Goal: Contribute content

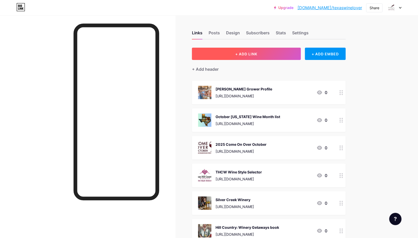
click at [247, 49] on button "+ ADD LINK" at bounding box center [246, 54] width 109 height 12
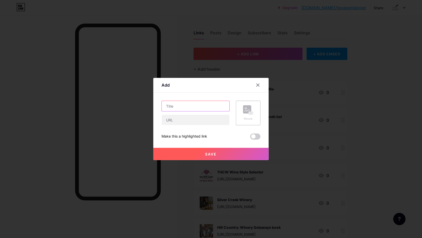
click at [192, 107] on input "text" at bounding box center [196, 106] width 68 height 10
type input "[PERSON_NAME] Family Cellars"
paste input "[URL][DOMAIN_NAME]"
type input "[URL][DOMAIN_NAME]"
click at [247, 110] on icon at bounding box center [246, 111] width 5 height 2
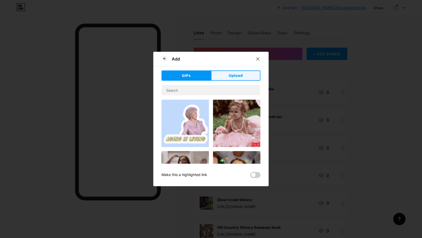
click at [236, 75] on span "Upload" at bounding box center [236, 75] width 14 height 5
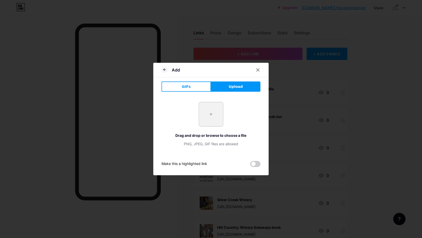
click at [214, 115] on input "file" at bounding box center [211, 114] width 24 height 24
type input "C:\fakepath\[PERSON_NAME] and [PERSON_NAME].webp"
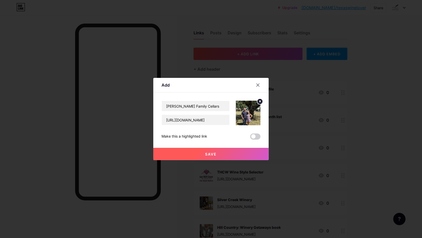
click at [256, 134] on span at bounding box center [255, 136] width 10 height 6
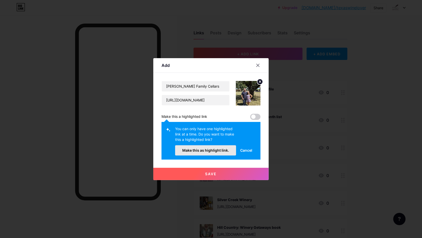
click at [216, 150] on span "Make this as highlight link." at bounding box center [205, 150] width 47 height 4
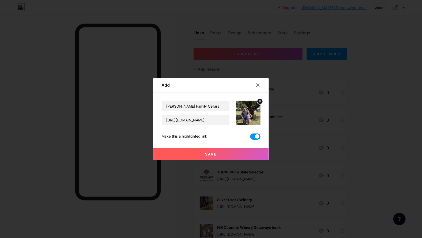
click at [210, 154] on span "Save" at bounding box center [211, 154] width 12 height 4
